Goal: Use online tool/utility: Utilize a website feature to perform a specific function

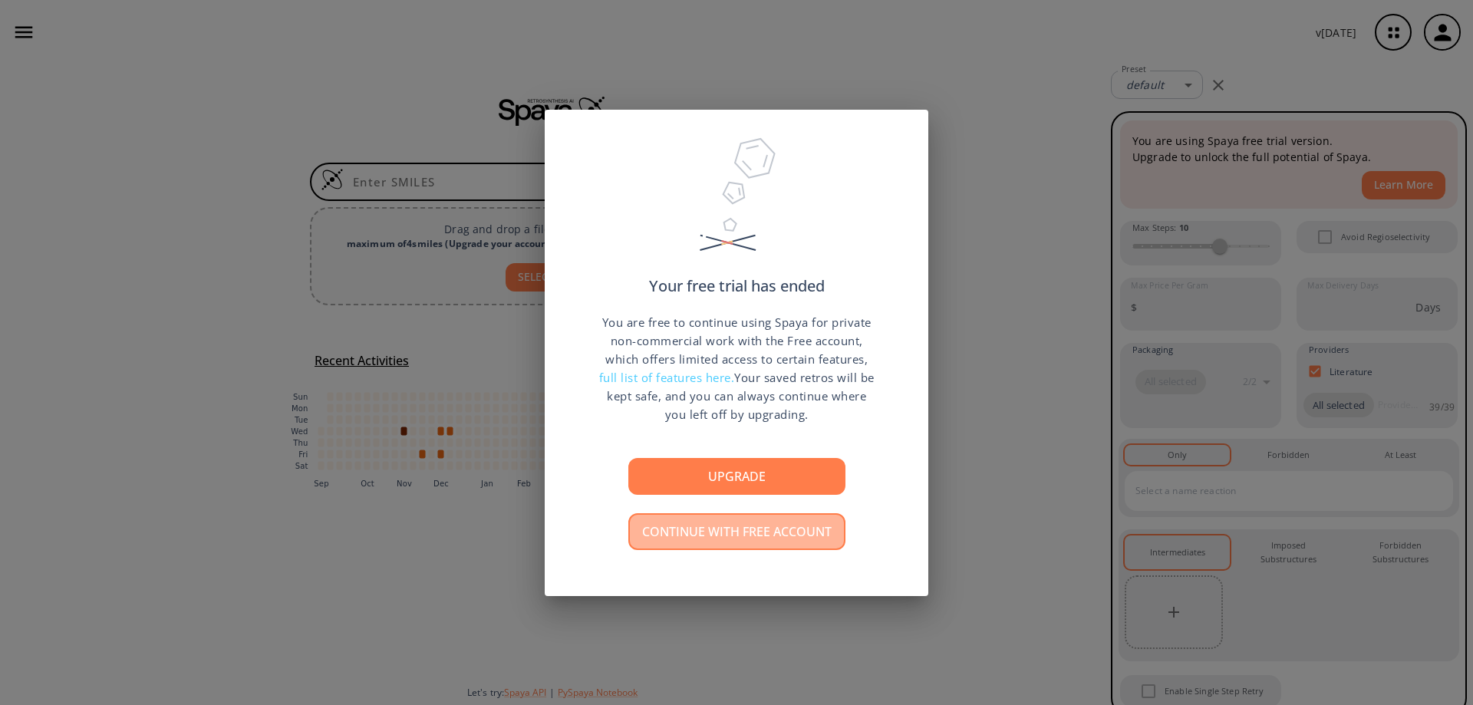
click at [676, 543] on button "Continue with free account" at bounding box center [736, 531] width 217 height 37
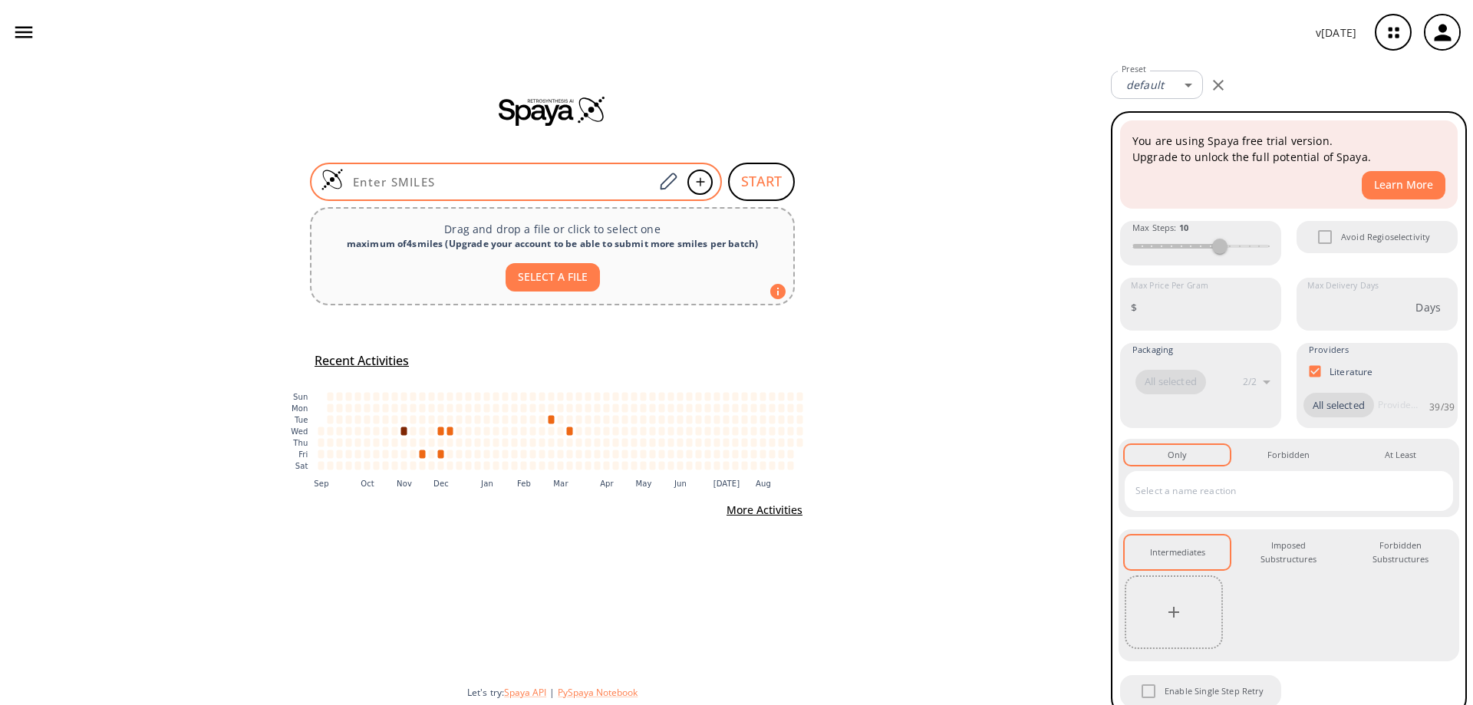
click at [467, 181] on input at bounding box center [499, 181] width 310 height 15
paste input "CCOC(=O)C=1C=NN2C=NC(Cl)=CC12"
type input "CCOC(=O)C=1C=NN2C=NC(Cl)=CC12"
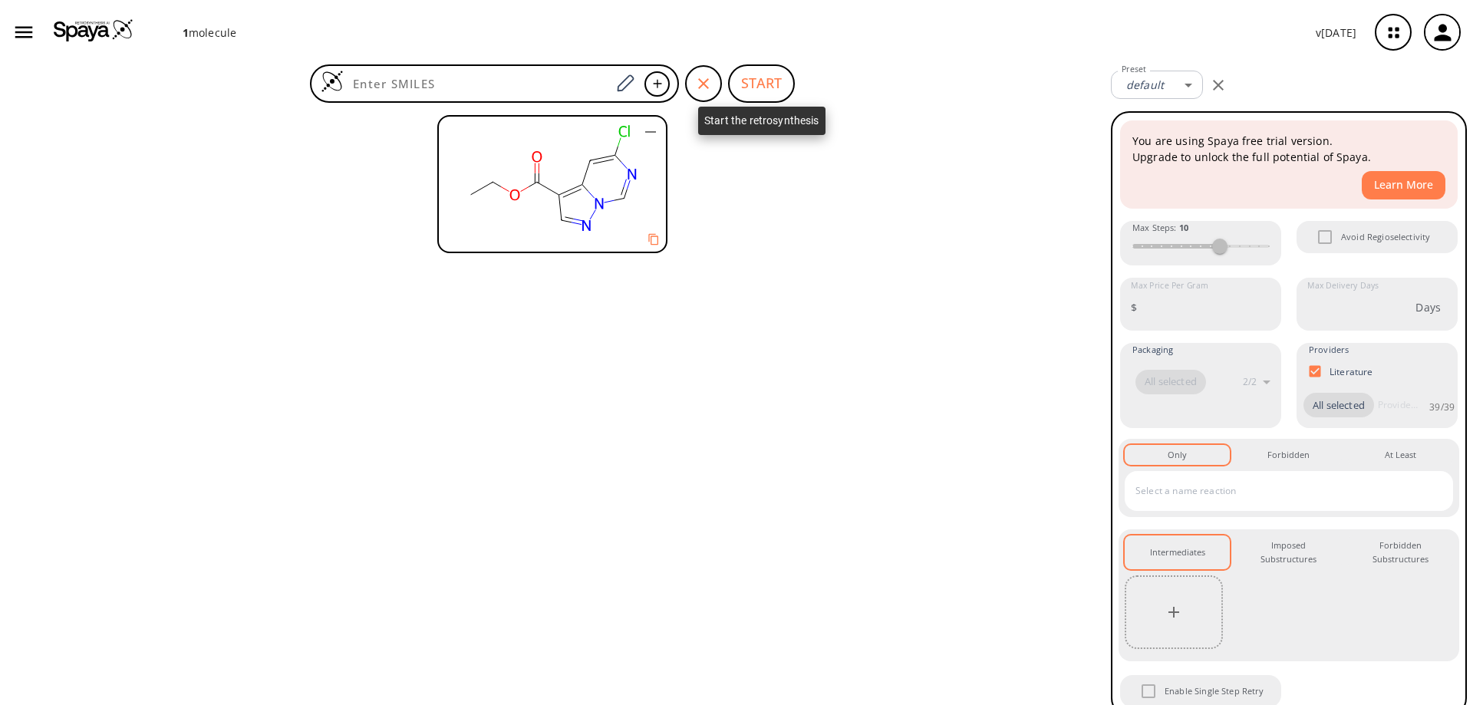
click at [776, 86] on button "START" at bounding box center [761, 83] width 67 height 38
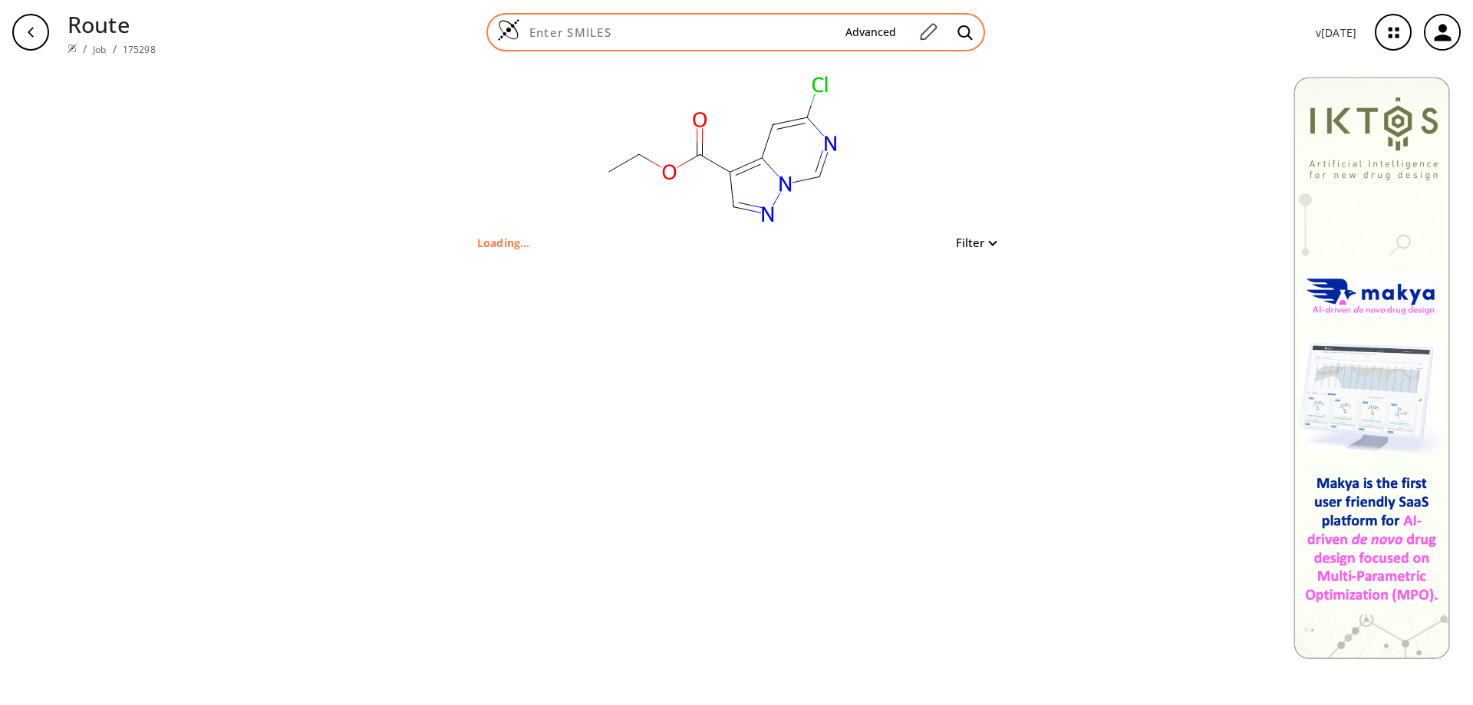
click at [761, 45] on div "Advanced" at bounding box center [735, 32] width 499 height 38
